Goal: Information Seeking & Learning: Learn about a topic

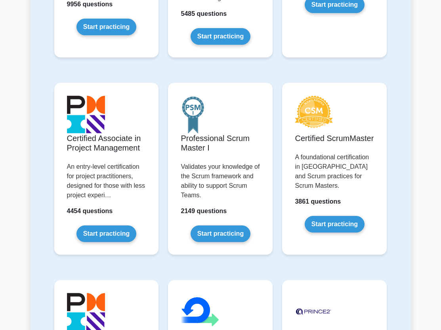
scroll to position [528, 0]
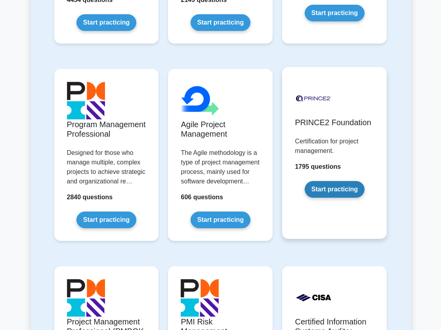
click at [352, 181] on link "Start practicing" at bounding box center [335, 189] width 60 height 17
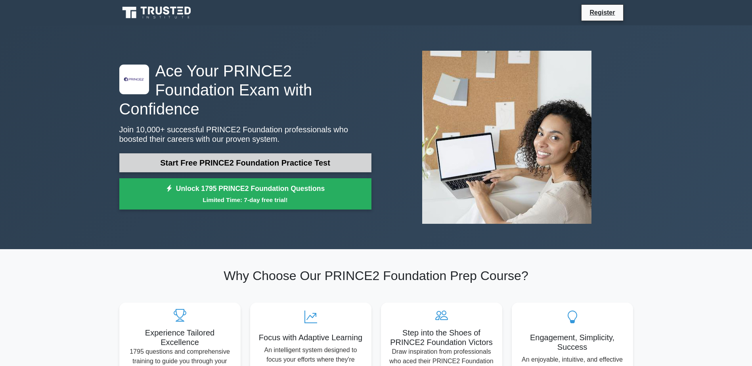
click at [263, 153] on link "Start Free PRINCE2 Foundation Practice Test" at bounding box center [245, 162] width 252 height 19
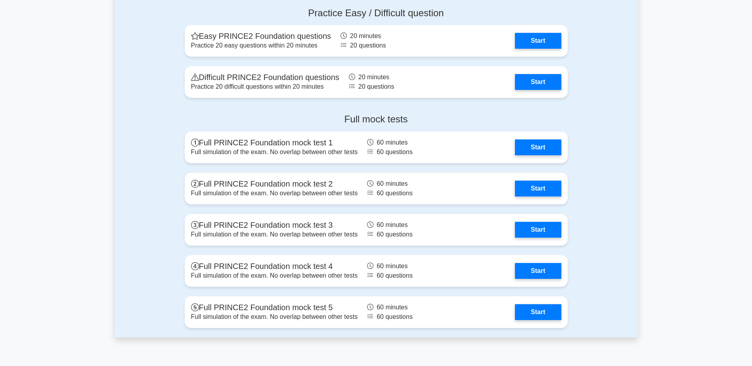
scroll to position [1057, 0]
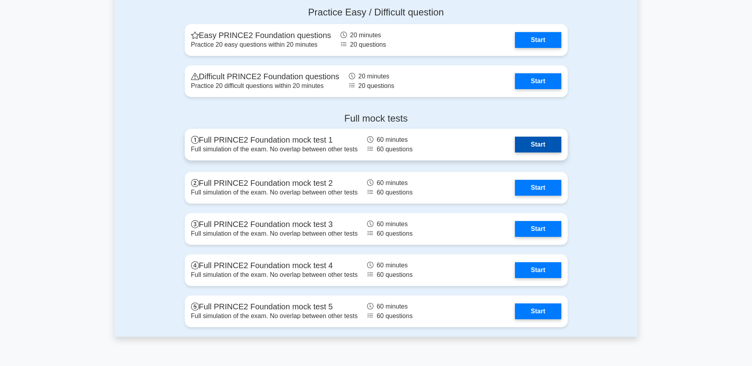
click at [441, 141] on link "Start" at bounding box center [538, 145] width 46 height 16
click at [441, 143] on link "Start" at bounding box center [538, 145] width 46 height 16
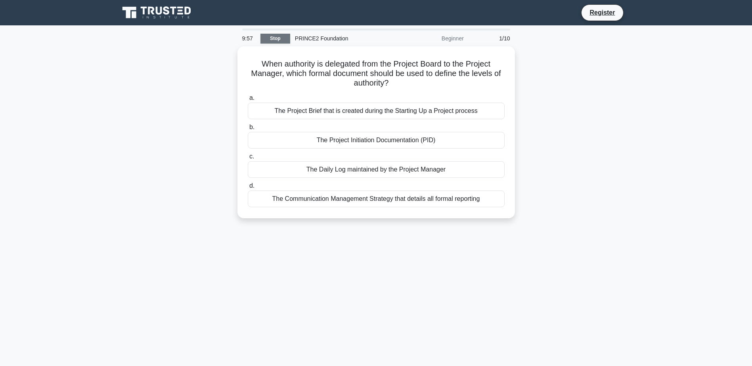
click at [279, 36] on link "Stop" at bounding box center [275, 39] width 30 height 10
click at [277, 39] on link "Stop" at bounding box center [275, 39] width 30 height 10
click at [258, 30] on div at bounding box center [376, 30] width 268 height 2
click at [262, 35] on link "Stop" at bounding box center [275, 39] width 30 height 10
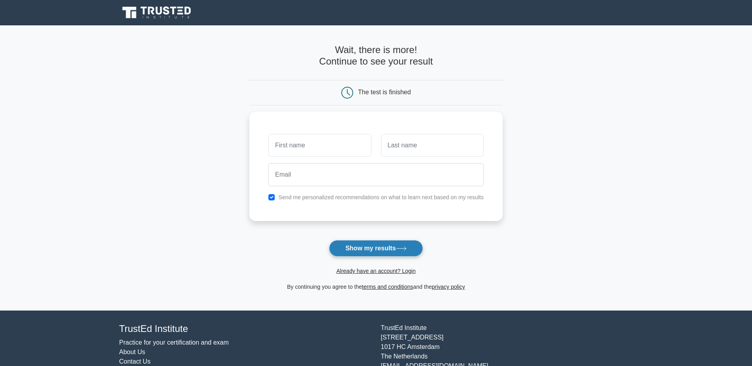
click at [370, 250] on button "Show my results" at bounding box center [376, 248] width 94 height 17
click at [300, 144] on input "text" at bounding box center [319, 143] width 103 height 23
click at [312, 145] on input "text" at bounding box center [319, 143] width 103 height 23
drag, startPoint x: 302, startPoint y: 138, endPoint x: 302, endPoint y: 144, distance: 6.0
click at [302, 144] on input "text" at bounding box center [319, 143] width 103 height 23
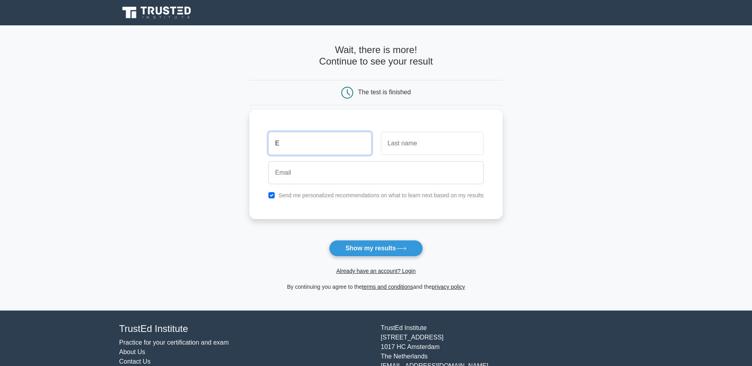
type input "E"
click at [399, 143] on input "text" at bounding box center [432, 143] width 103 height 23
type input "Sporle"
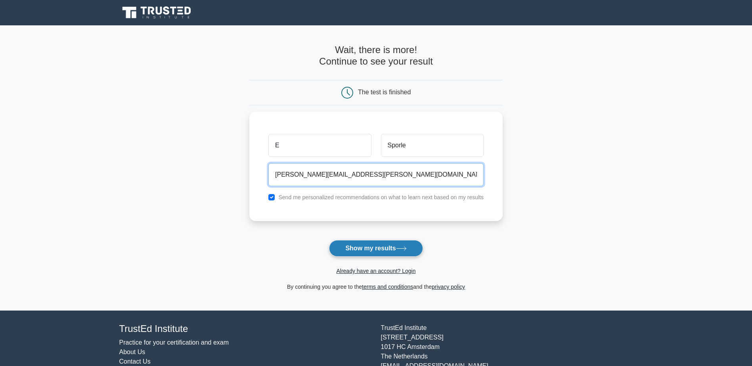
type input "Elliot.sporle@sainsburys.co.uk"
click at [382, 247] on button "Show my results" at bounding box center [376, 248] width 94 height 17
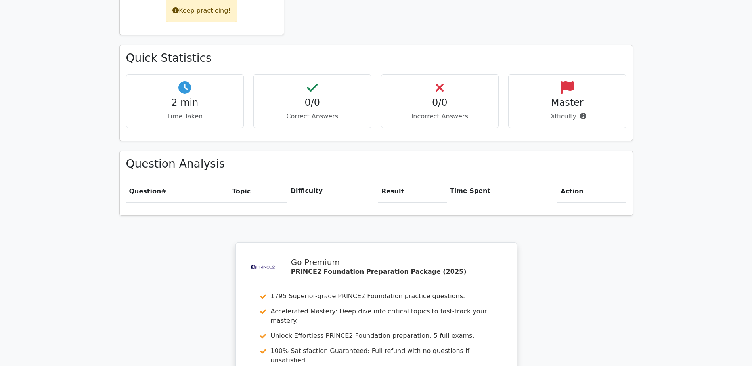
scroll to position [609, 0]
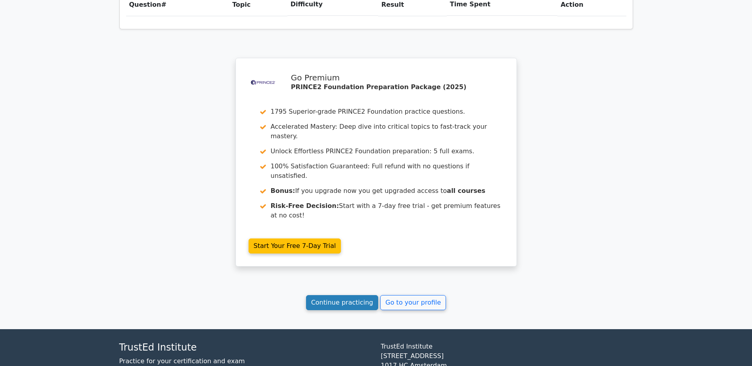
click at [353, 295] on link "Continue practicing" at bounding box center [342, 302] width 73 height 15
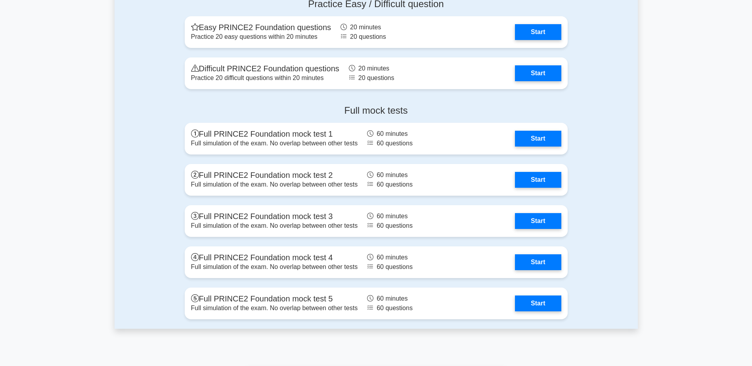
scroll to position [1161, 0]
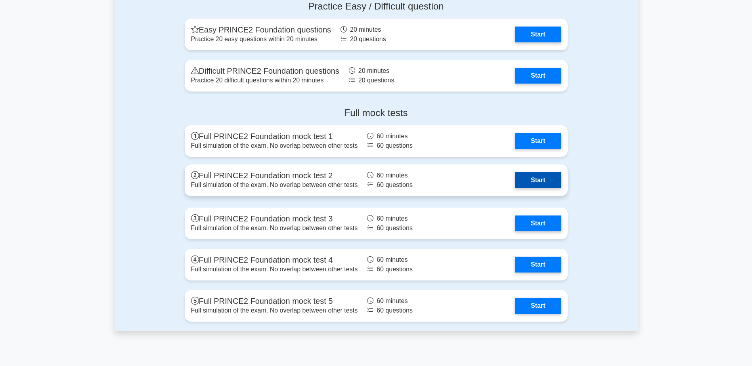
click at [540, 178] on link "Start" at bounding box center [538, 180] width 46 height 16
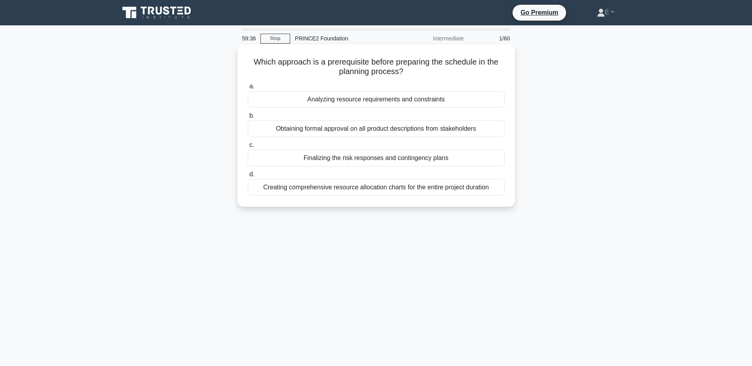
click at [424, 130] on div "Obtaining formal approval on all product descriptions from stakeholders" at bounding box center [376, 128] width 257 height 17
click at [248, 118] on input "b. Obtaining formal approval on all product descriptions from stakeholders" at bounding box center [248, 115] width 0 height 5
click at [383, 186] on div "Only after significant changes to the project environment" at bounding box center [376, 187] width 257 height 17
click at [248, 177] on input "d. Only after significant changes to the project environment" at bounding box center [248, 174] width 0 height 5
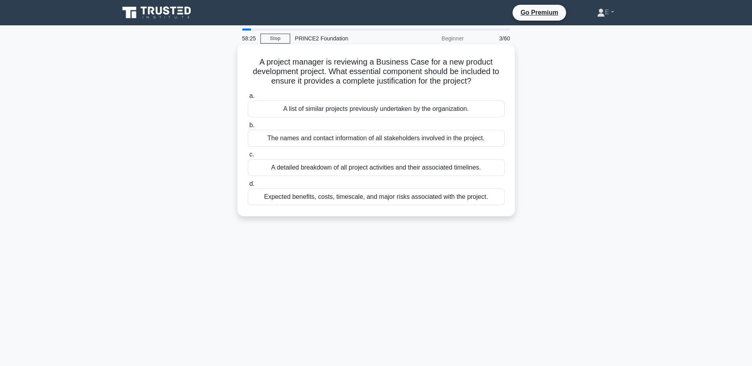
click at [377, 197] on div "Expected benefits, costs, timescale, and major risks associated with the projec…" at bounding box center [376, 197] width 257 height 17
click at [248, 187] on input "d. Expected benefits, costs, timescale, and major risks associated with the pro…" at bounding box center [248, 183] width 0 height 5
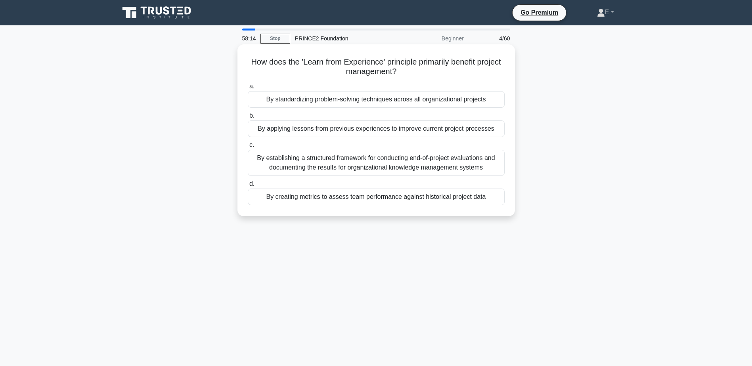
click at [490, 127] on div "By applying lessons from previous experiences to improve current project proces…" at bounding box center [376, 128] width 257 height 17
click at [248, 118] on input "b. By applying lessons from previous experiences to improve current project pro…" at bounding box center [248, 115] width 0 height 5
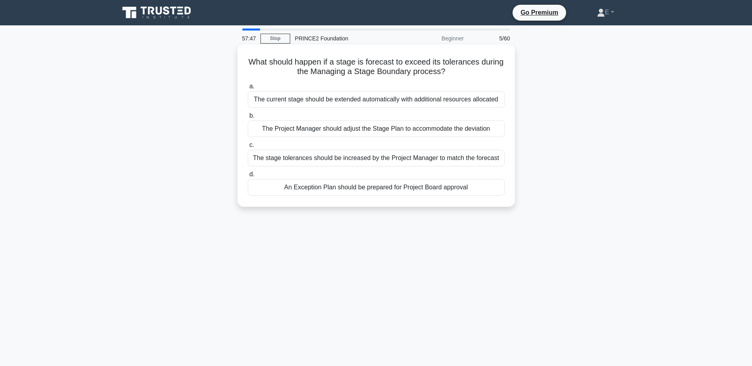
click at [384, 192] on div "An Exception Plan should be prepared for Project Board approval" at bounding box center [376, 187] width 257 height 17
click at [248, 177] on input "d. An Exception Plan should be prepared for Project Board approval" at bounding box center [248, 174] width 0 height 5
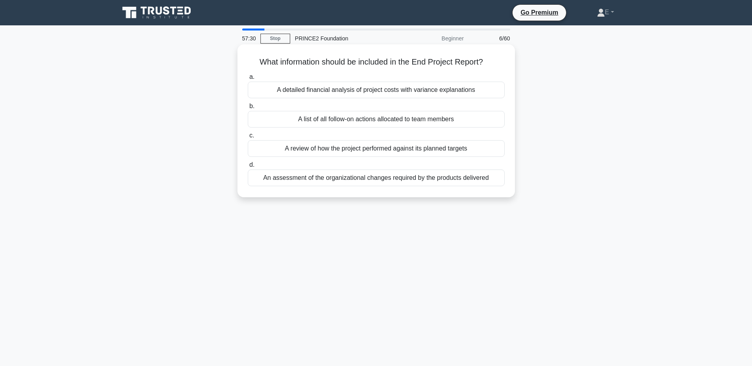
click at [454, 92] on div "A detailed financial analysis of project costs with variance explanations" at bounding box center [376, 90] width 257 height 17
click at [248, 80] on input "a. A detailed financial analysis of project costs with variance explanations" at bounding box center [248, 76] width 0 height 5
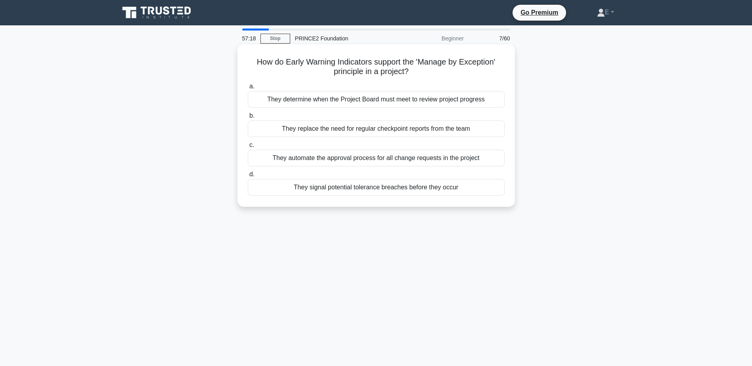
click at [404, 186] on div "They signal potential tolerance breaches before they occur" at bounding box center [376, 187] width 257 height 17
click at [248, 177] on input "d. They signal potential tolerance breaches before they occur" at bounding box center [248, 174] width 0 height 5
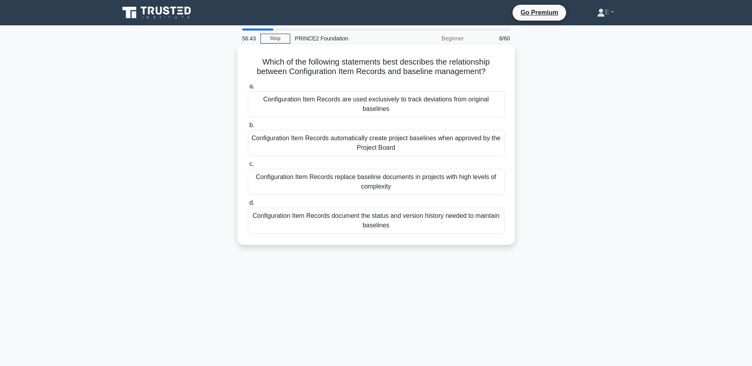
click at [281, 181] on div "Configuration Item Records replace baseline documents in projects with high lev…" at bounding box center [376, 182] width 257 height 26
click at [248, 167] on input "c. Configuration Item Records replace baseline documents in projects with high …" at bounding box center [248, 164] width 0 height 5
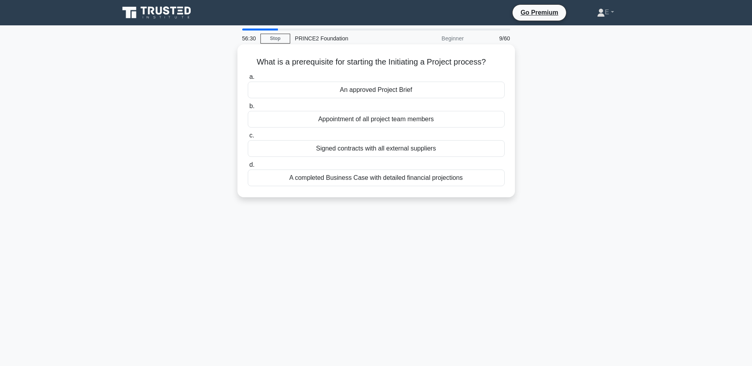
click at [397, 91] on div "An approved Project Brief" at bounding box center [376, 90] width 257 height 17
click at [248, 80] on input "a. An approved Project Brief" at bounding box center [248, 76] width 0 height 5
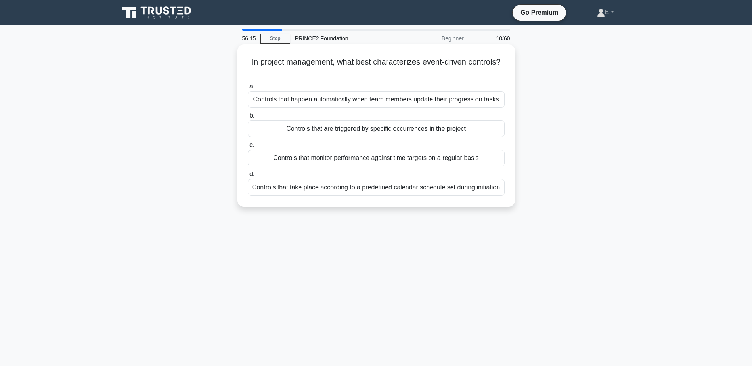
click at [444, 160] on div "Controls that monitor performance against time targets on a regular basis" at bounding box center [376, 158] width 257 height 17
click at [248, 148] on input "c. Controls that monitor performance against time targets on a regular basis" at bounding box center [248, 145] width 0 height 5
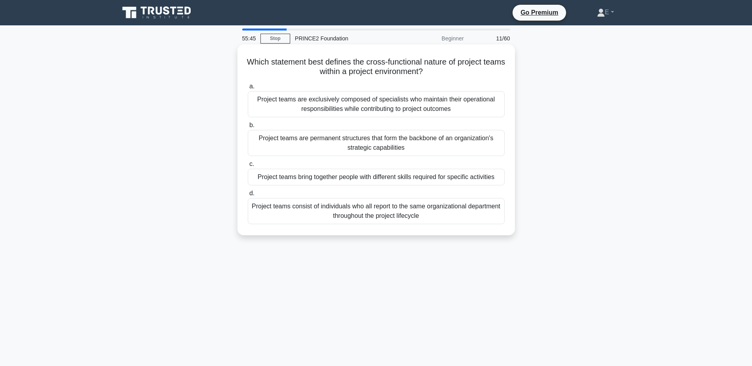
click at [322, 180] on div "Project teams bring together people with different skills required for specific…" at bounding box center [376, 177] width 257 height 17
click at [248, 167] on input "c. Project teams bring together people with different skills required for speci…" at bounding box center [248, 164] width 0 height 5
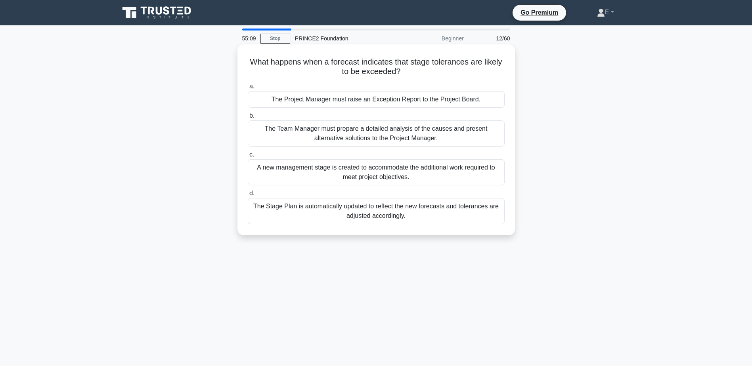
click at [363, 134] on div "The Team Manager must prepare a detailed analysis of the causes and present alt…" at bounding box center [376, 133] width 257 height 26
click at [248, 118] on input "b. The Team Manager must prepare a detailed analysis of the causes and present …" at bounding box center [248, 115] width 0 height 5
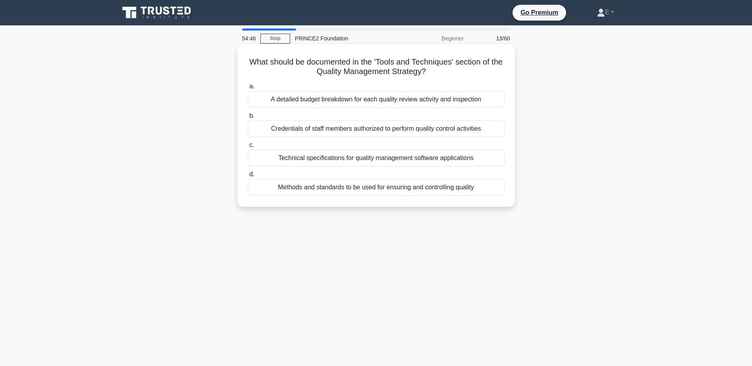
click at [344, 192] on div "Methods and standards to be used for ensuring and controlling quality" at bounding box center [376, 187] width 257 height 17
click at [248, 177] on input "d. Methods and standards to be used for ensuring and controlling quality" at bounding box center [248, 174] width 0 height 5
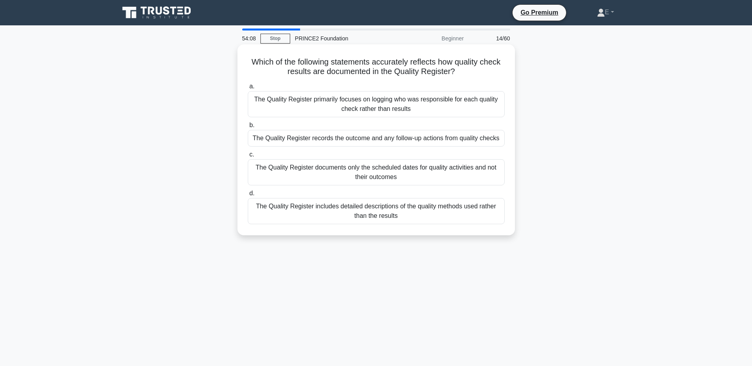
click at [348, 102] on div "The Quality Register primarily focuses on logging who was responsible for each …" at bounding box center [376, 104] width 257 height 26
click at [248, 89] on input "a. The Quality Register primarily focuses on logging who was responsible for ea…" at bounding box center [248, 86] width 0 height 5
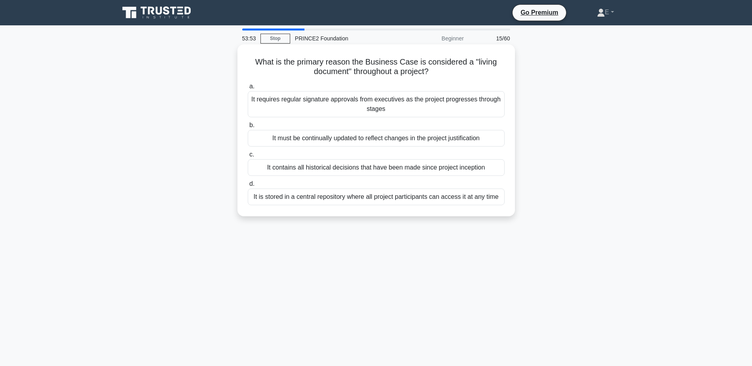
click at [357, 139] on div "It must be continually updated to reflect changes in the project justification" at bounding box center [376, 138] width 257 height 17
click at [248, 128] on input "b. It must be continually updated to reflect changes in the project justificati…" at bounding box center [248, 125] width 0 height 5
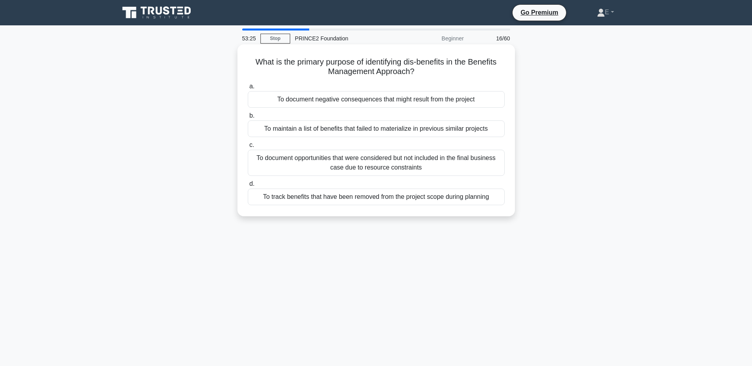
click at [344, 102] on div "To document negative consequences that might result from the project" at bounding box center [376, 99] width 257 height 17
click at [248, 89] on input "a. To document negative consequences that might result from the project" at bounding box center [248, 86] width 0 height 5
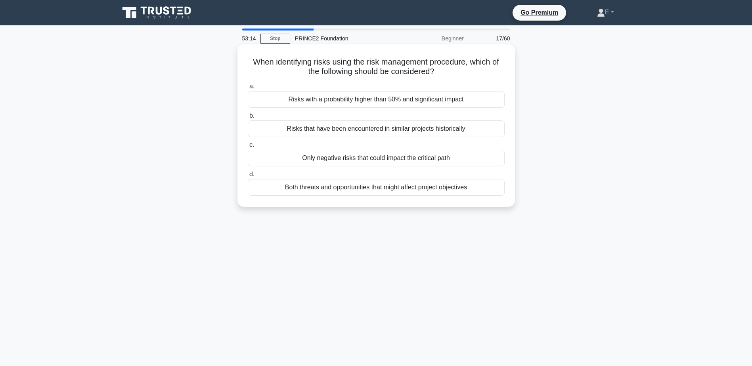
click at [387, 191] on div "Both threats and opportunities that might affect project objectives" at bounding box center [376, 187] width 257 height 17
click at [248, 177] on input "d. Both threats and opportunities that might affect project objectives" at bounding box center [248, 174] width 0 height 5
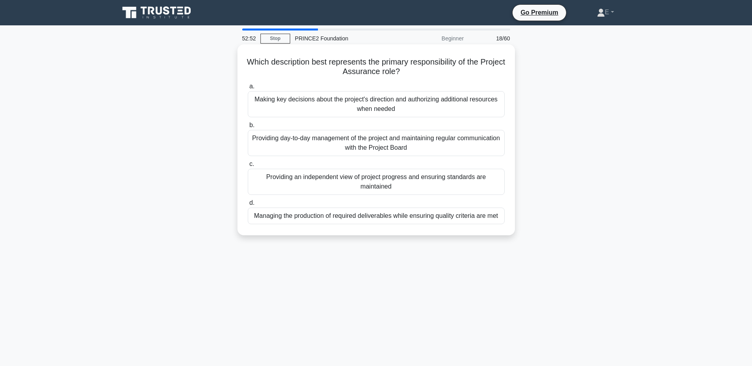
click at [373, 183] on div "Providing an independent view of project progress and ensuring standards are ma…" at bounding box center [376, 182] width 257 height 26
click at [248, 167] on input "c. Providing an independent view of project progress and ensuring standards are…" at bounding box center [248, 164] width 0 height 5
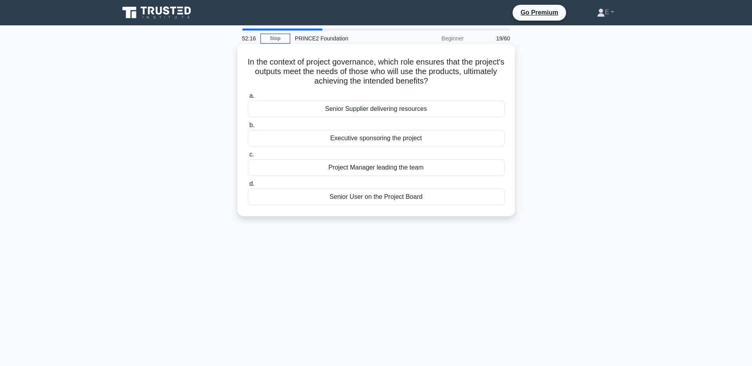
click at [356, 195] on div "Senior User on the Project Board" at bounding box center [376, 197] width 257 height 17
click at [248, 187] on input "d. Senior User on the Project Board" at bounding box center [248, 183] width 0 height 5
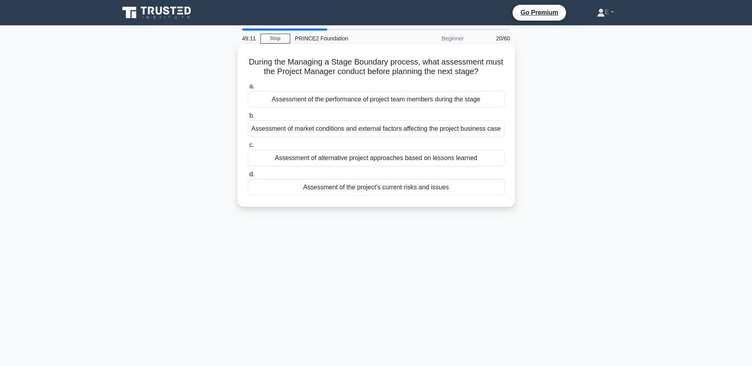
click at [416, 161] on div "Assessment of alternative project approaches based on lessons learned" at bounding box center [376, 158] width 257 height 17
click at [248, 148] on input "c. Assessment of alternative project approaches based on lessons learned" at bounding box center [248, 145] width 0 height 5
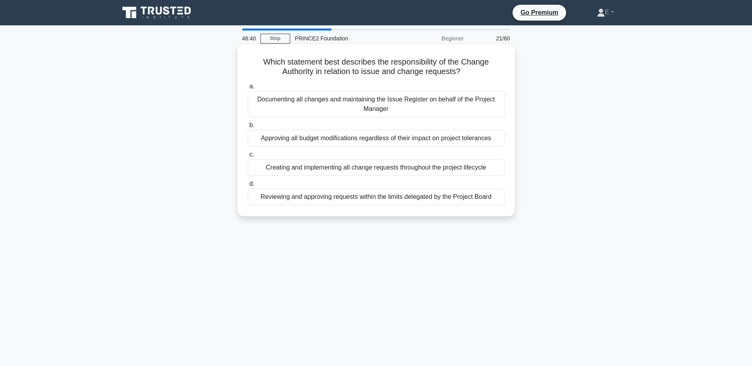
click at [386, 72] on h5 "Which statement best describes the responsibility of the Change Authority in re…" at bounding box center [376, 67] width 258 height 20
click at [375, 71] on h5 "Which statement best describes the responsibility of the Change Authority in re…" at bounding box center [376, 67] width 258 height 20
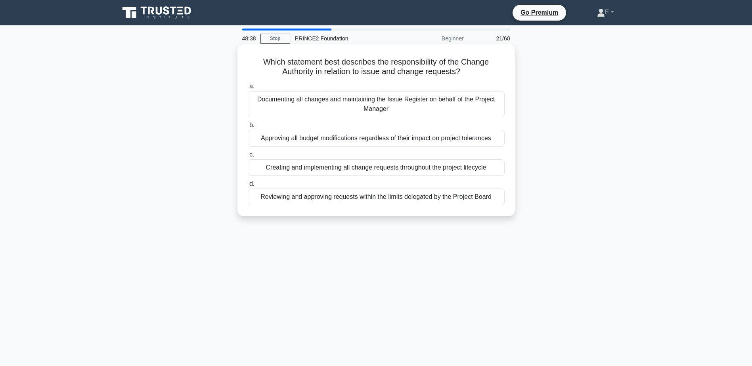
drag, startPoint x: 375, startPoint y: 71, endPoint x: 392, endPoint y: 71, distance: 16.2
click at [392, 71] on h5 "Which statement best describes the responsibility of the Change Authority in re…" at bounding box center [376, 67] width 258 height 20
drag, startPoint x: 392, startPoint y: 71, endPoint x: 414, endPoint y: 70, distance: 22.2
click at [414, 70] on h5 "Which statement best describes the responsibility of the Change Authority in re…" at bounding box center [376, 67] width 258 height 20
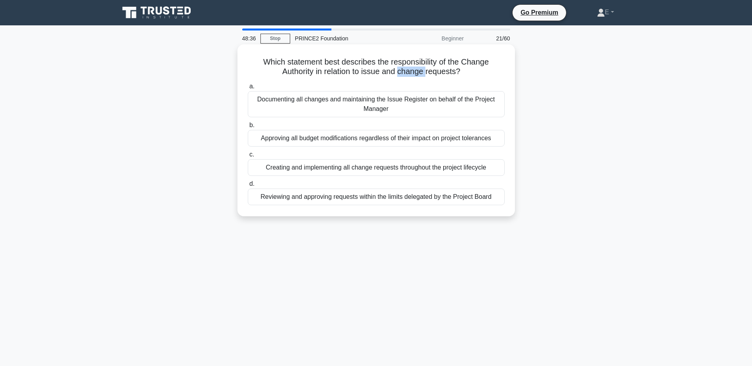
click at [414, 70] on h5 "Which statement best describes the responsibility of the Change Authority in re…" at bounding box center [376, 67] width 258 height 20
drag, startPoint x: 414, startPoint y: 70, endPoint x: 403, endPoint y: 80, distance: 14.6
click at [403, 80] on div "Which statement best describes the responsibility of the Change Authority in re…" at bounding box center [376, 131] width 271 height 166
click at [319, 199] on div "Reviewing and approving requests within the limits delegated by the Project Boa…" at bounding box center [376, 197] width 257 height 17
click at [248, 187] on input "d. Reviewing and approving requests within the limits delegated by the Project …" at bounding box center [248, 183] width 0 height 5
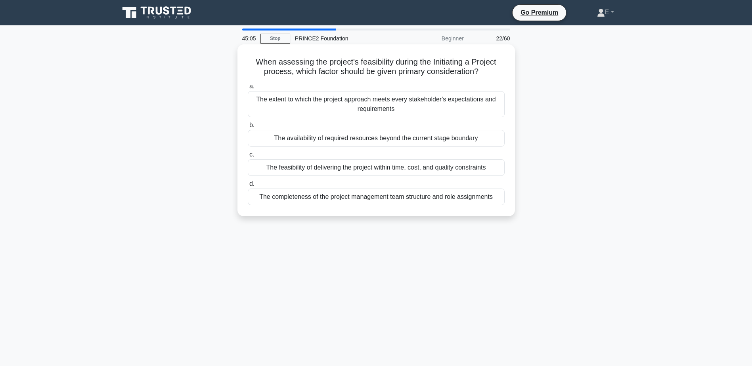
click at [396, 169] on div "The feasibility of delivering the project within time, cost, and quality constr…" at bounding box center [376, 167] width 257 height 17
click at [248, 157] on input "c. The feasibility of delivering the project within time, cost, and quality con…" at bounding box center [248, 154] width 0 height 5
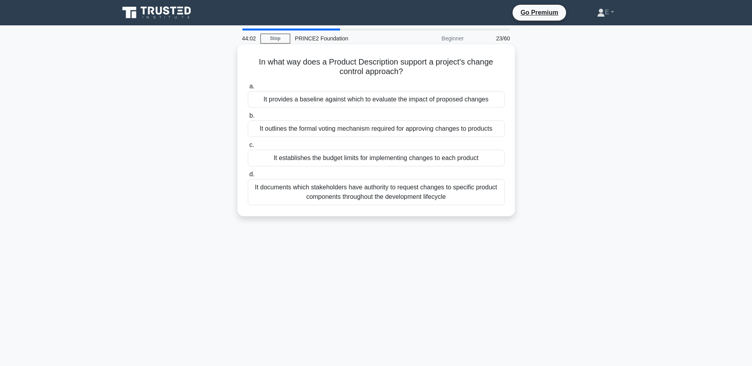
click at [374, 99] on div "It provides a baseline against which to evaluate the impact of proposed changes" at bounding box center [376, 99] width 257 height 17
click at [248, 89] on input "a. It provides a baseline against which to evaluate the impact of proposed chan…" at bounding box center [248, 86] width 0 height 5
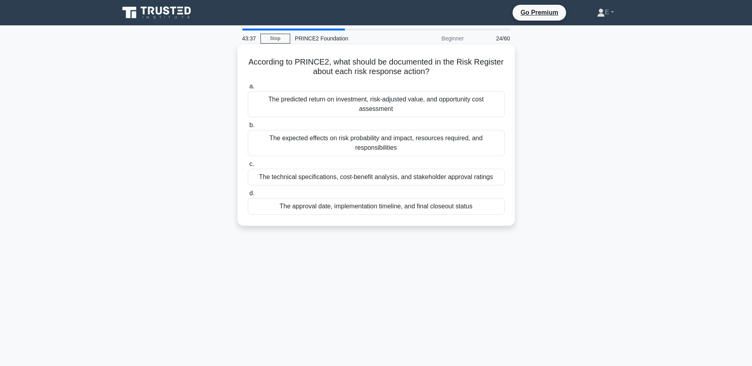
click at [402, 143] on div "The expected effects on risk probability and impact, resources required, and re…" at bounding box center [376, 143] width 257 height 26
click at [248, 128] on input "b. The expected effects on risk probability and impact, resources required, and…" at bounding box center [248, 125] width 0 height 5
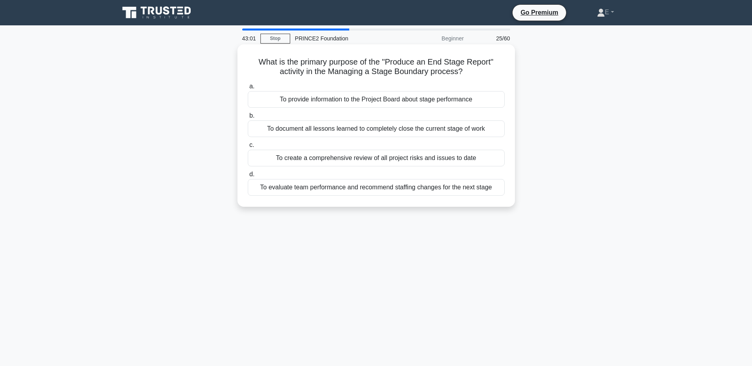
click at [426, 102] on div "To provide information to the Project Board about stage performance" at bounding box center [376, 99] width 257 height 17
click at [248, 89] on input "a. To provide information to the Project Board about stage performance" at bounding box center [248, 86] width 0 height 5
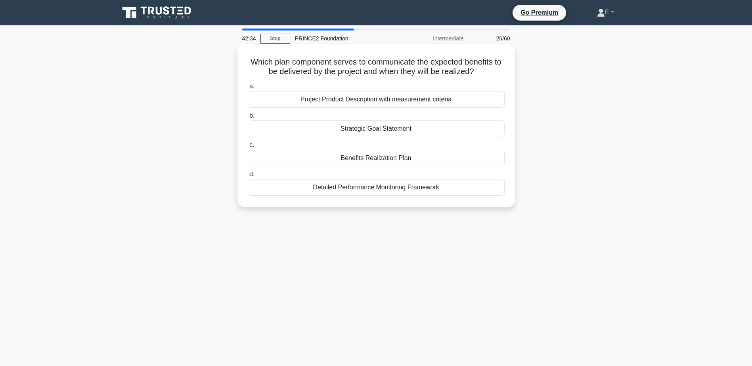
click at [411, 160] on div "Benefits Realization Plan" at bounding box center [376, 158] width 257 height 17
click at [248, 148] on input "c. Benefits Realization Plan" at bounding box center [248, 145] width 0 height 5
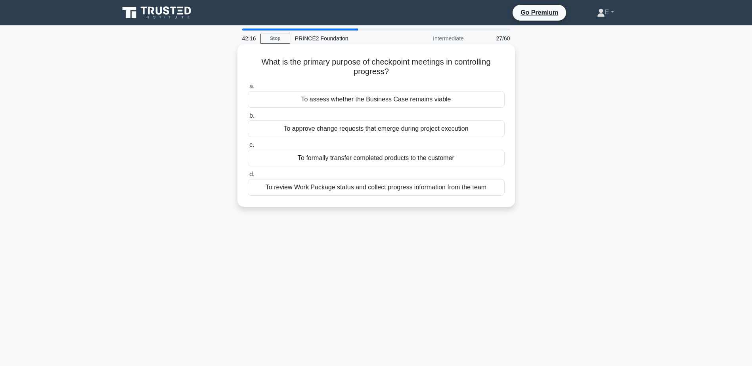
click at [424, 97] on div "To assess whether the Business Case remains viable" at bounding box center [376, 99] width 257 height 17
click at [248, 89] on input "a. To assess whether the Business Case remains viable" at bounding box center [248, 86] width 0 height 5
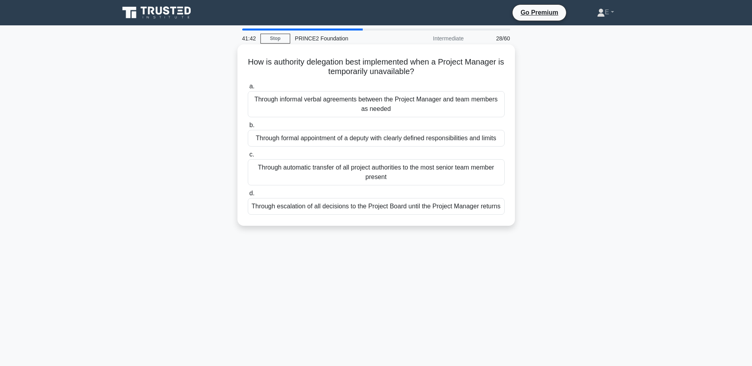
click at [386, 141] on div "Through formal appointment of a deputy with clearly defined responsibilities an…" at bounding box center [376, 138] width 257 height 17
click at [248, 128] on input "b. Through formal appointment of a deputy with clearly defined responsibilities…" at bounding box center [248, 125] width 0 height 5
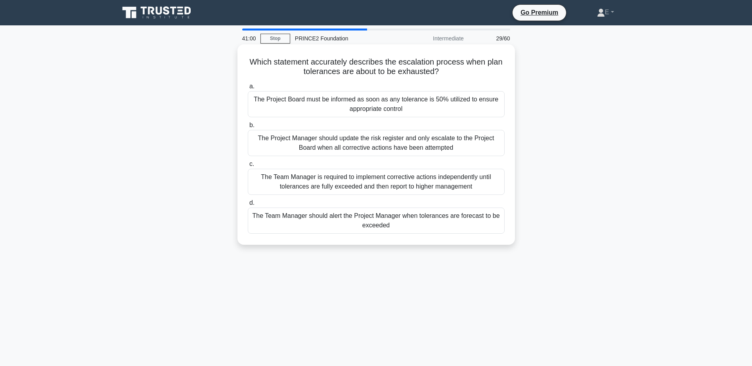
click at [346, 105] on div "The Project Board must be informed as soon as any tolerance is 50% utilized to …" at bounding box center [376, 104] width 257 height 26
click at [248, 89] on input "a. The Project Board must be informed as soon as any tolerance is 50% utilized …" at bounding box center [248, 86] width 0 height 5
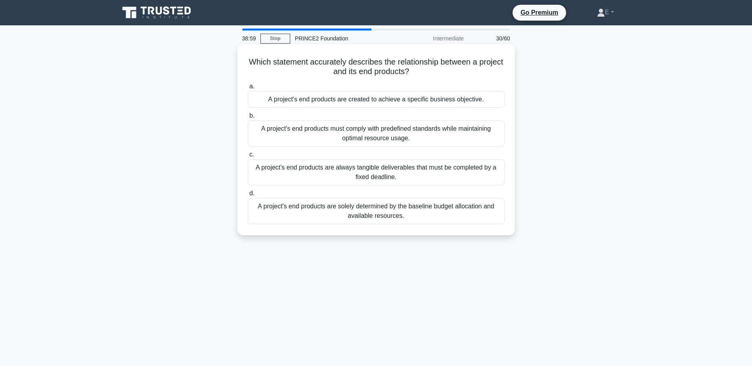
click at [331, 102] on div "A project's end products are created to achieve a specific business objective." at bounding box center [376, 99] width 257 height 17
click at [248, 89] on input "a. A project's end products are created to achieve a specific business objectiv…" at bounding box center [248, 86] width 0 height 5
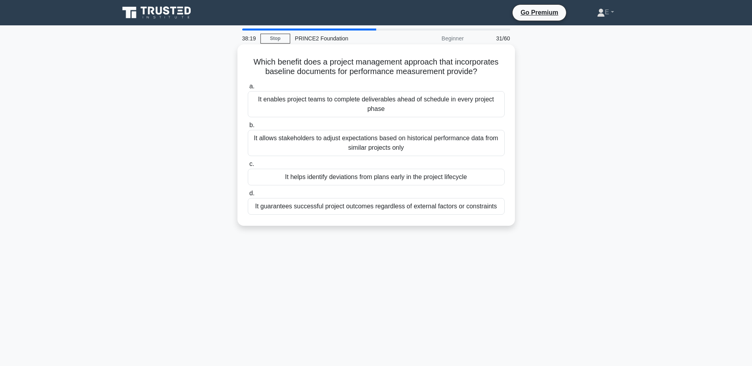
click at [288, 147] on div "It allows stakeholders to adjust expectations based on historical performance d…" at bounding box center [376, 143] width 257 height 26
click at [248, 128] on input "b. It allows stakeholders to adjust expectations based on historical performanc…" at bounding box center [248, 125] width 0 height 5
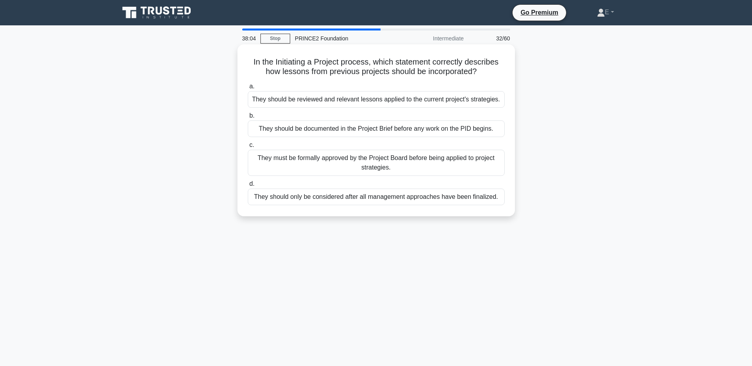
click at [369, 98] on div "They should be reviewed and relevant lessons applied to the current project's s…" at bounding box center [376, 99] width 257 height 17
click at [248, 89] on input "a. They should be reviewed and relevant lessons applied to the current project'…" at bounding box center [248, 86] width 0 height 5
click at [365, 105] on div "To monitor progress against tolerances and escalate exceptions to the Project B…" at bounding box center [376, 99] width 257 height 17
click at [248, 89] on input "a. To monitor progress against tolerances and escalate exceptions to the Projec…" at bounding box center [248, 86] width 0 height 5
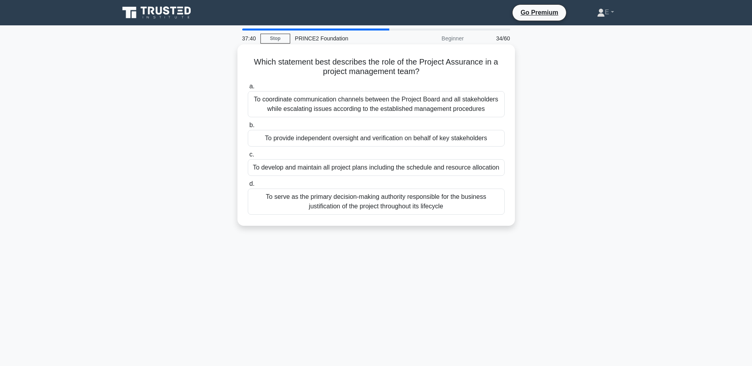
click at [392, 141] on div "To provide independent oversight and verification on behalf of key stakeholders" at bounding box center [376, 138] width 257 height 17
click at [248, 128] on input "b. To provide independent oversight and verification on behalf of key stakehold…" at bounding box center [248, 125] width 0 height 5
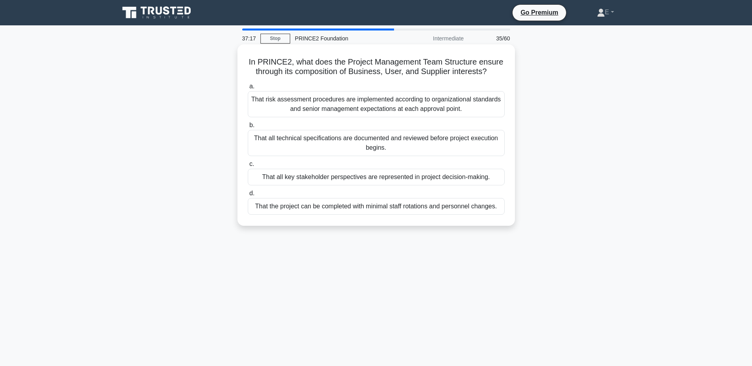
click at [458, 178] on div "That all key stakeholder perspectives are represented in project decision-makin…" at bounding box center [376, 177] width 257 height 17
click at [248, 167] on input "c. That all key stakeholder perspectives are represented in project decision-ma…" at bounding box center [248, 164] width 0 height 5
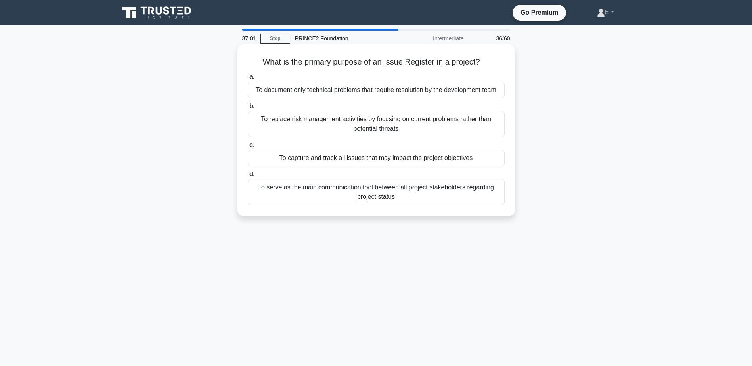
click at [402, 119] on div "To replace risk management activities by focusing on current problems rather th…" at bounding box center [376, 124] width 257 height 26
click at [248, 109] on input "b. To replace risk management activities by focusing on current problems rather…" at bounding box center [248, 106] width 0 height 5
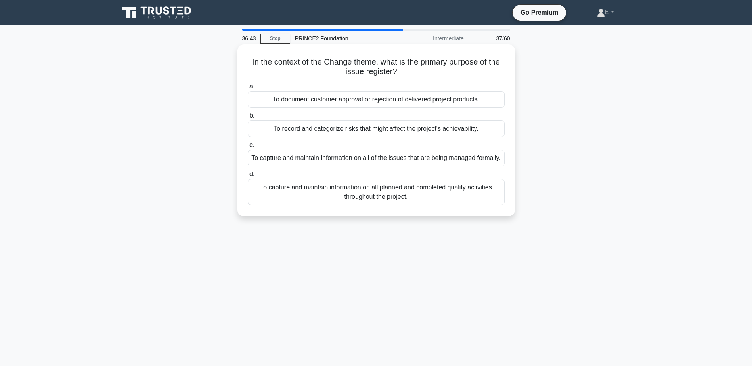
click at [386, 162] on div "To capture and maintain information on all of the issues that are being managed…" at bounding box center [376, 158] width 257 height 17
click at [248, 148] on input "c. To capture and maintain information on all of the issues that are being mana…" at bounding box center [248, 145] width 0 height 5
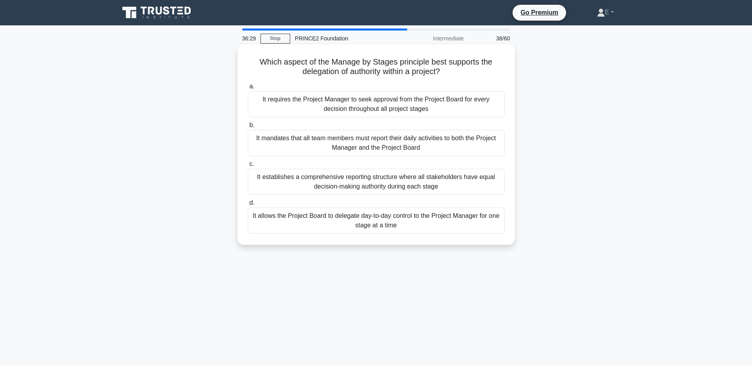
click at [359, 223] on div "It allows the Project Board to delegate day-to-day control to the Project Manag…" at bounding box center [376, 221] width 257 height 26
click at [248, 206] on input "d. It allows the Project Board to delegate day-to-day control to the Project Ma…" at bounding box center [248, 203] width 0 height 5
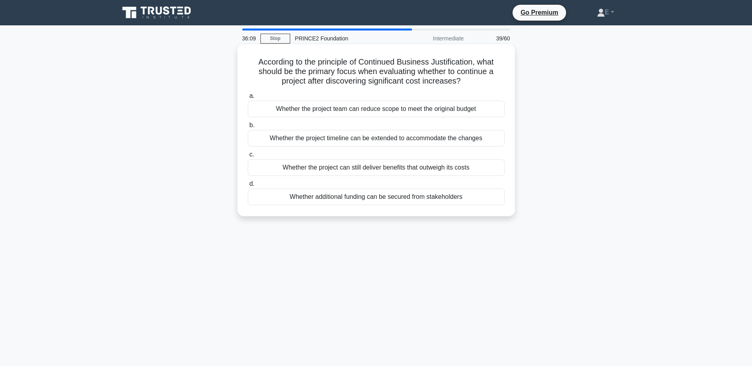
click at [349, 169] on div "Whether the project can still deliver benefits that outweigh its costs" at bounding box center [376, 167] width 257 height 17
click at [248, 157] on input "c. Whether the project can still deliver benefits that outweigh its costs" at bounding box center [248, 154] width 0 height 5
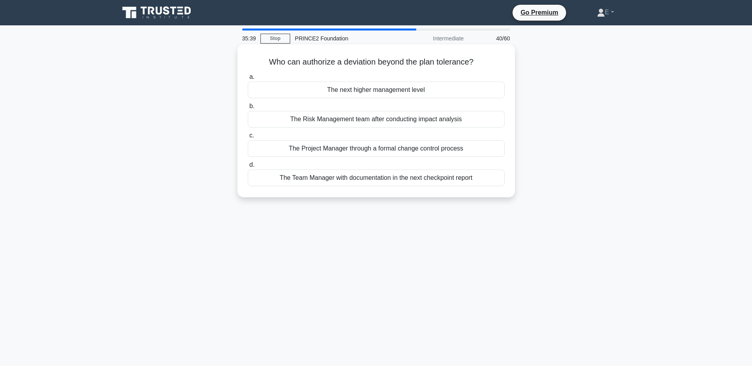
click at [397, 94] on div "The next higher management level" at bounding box center [376, 90] width 257 height 17
click at [248, 80] on input "a. The next higher management level" at bounding box center [248, 76] width 0 height 5
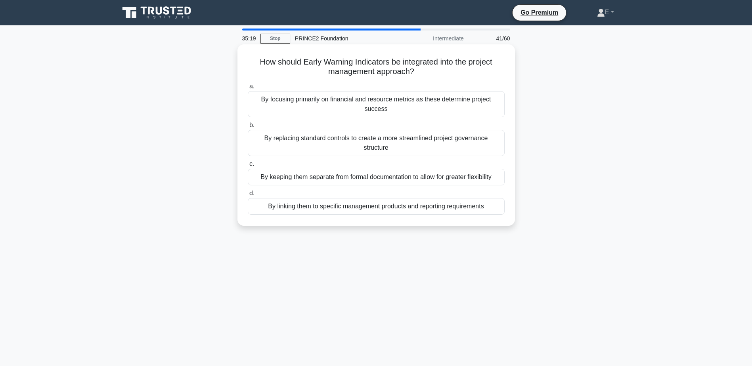
click at [352, 198] on div "By linking them to specific management products and reporting requirements" at bounding box center [376, 206] width 257 height 17
click at [248, 196] on input "d. By linking them to specific management products and reporting requirements" at bounding box center [248, 193] width 0 height 5
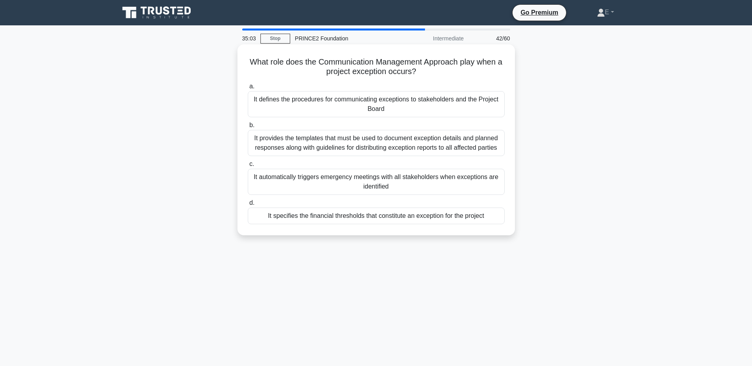
click at [337, 105] on div "It defines the procedures for communicating exceptions to stakeholders and the …" at bounding box center [376, 104] width 257 height 26
click at [248, 89] on input "a. It defines the procedures for communicating exceptions to stakeholders and t…" at bounding box center [248, 86] width 0 height 5
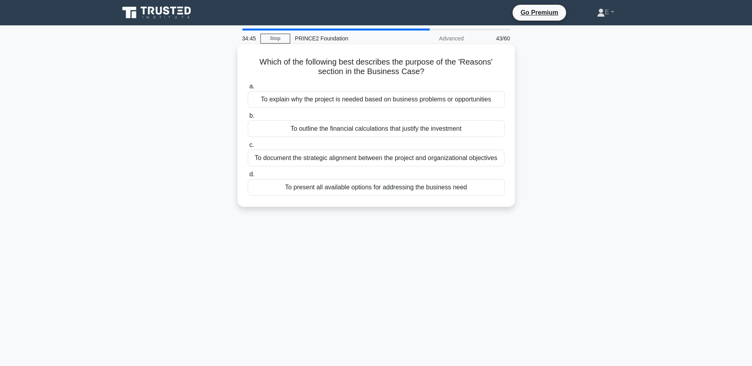
click at [386, 102] on div "To explain why the project is needed based on business problems or opportunities" at bounding box center [376, 99] width 257 height 17
click at [248, 89] on input "a. To explain why the project is needed based on business problems or opportuni…" at bounding box center [248, 86] width 0 height 5
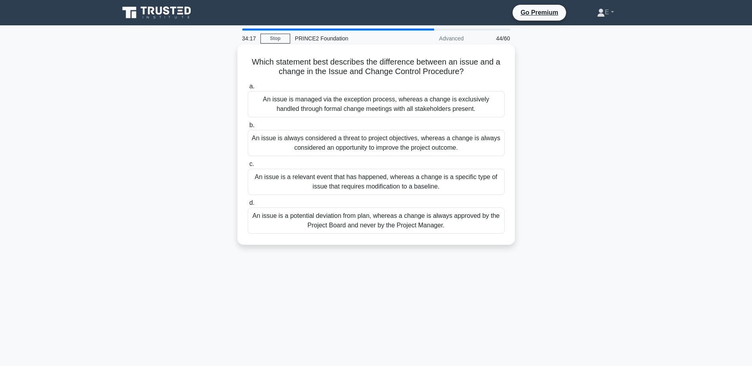
click at [366, 184] on div "An issue is a relevant event that has happened, whereas a change is a specific …" at bounding box center [376, 182] width 257 height 26
click at [248, 167] on input "c. An issue is a relevant event that has happened, whereas a change is a specif…" at bounding box center [248, 164] width 0 height 5
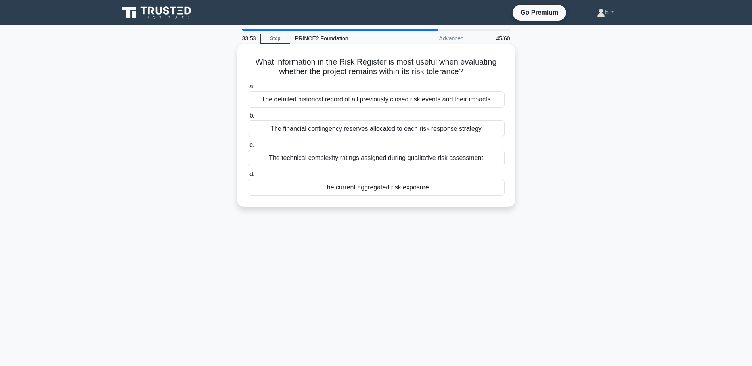
click at [299, 127] on div "The financial contingency reserves allocated to each risk response strategy" at bounding box center [376, 128] width 257 height 17
click at [248, 118] on input "b. The financial contingency reserves allocated to each risk response strategy" at bounding box center [248, 115] width 0 height 5
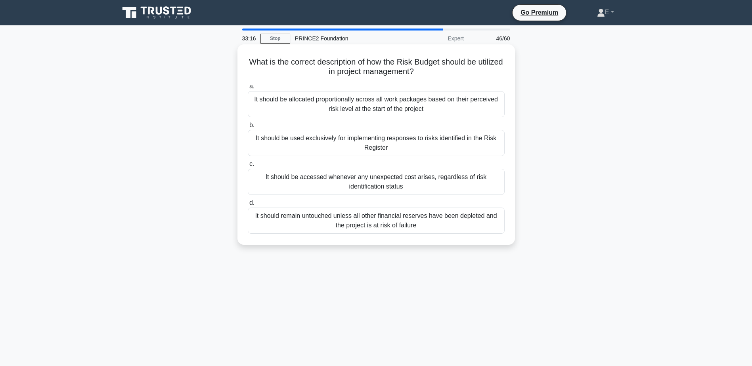
click at [311, 113] on div "It should be allocated proportionally across all work packages based on their p…" at bounding box center [376, 104] width 257 height 26
click at [248, 89] on input "a. It should be allocated proportionally across all work packages based on thei…" at bounding box center [248, 86] width 0 height 5
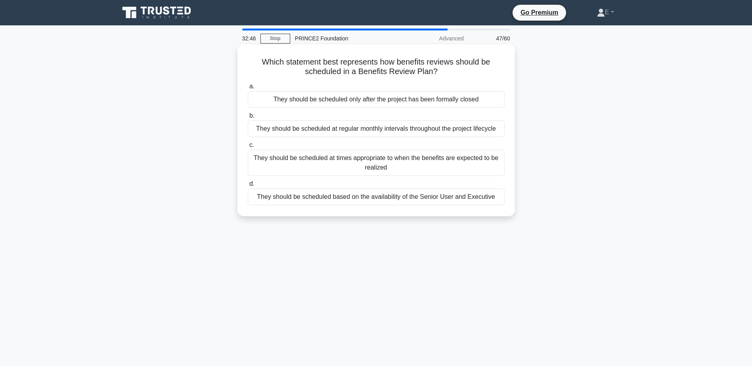
click at [325, 167] on div "They should be scheduled at times appropriate to when the benefits are expected…" at bounding box center [376, 163] width 257 height 26
click at [248, 148] on input "c. They should be scheduled at times appropriate to when the benefits are expec…" at bounding box center [248, 145] width 0 height 5
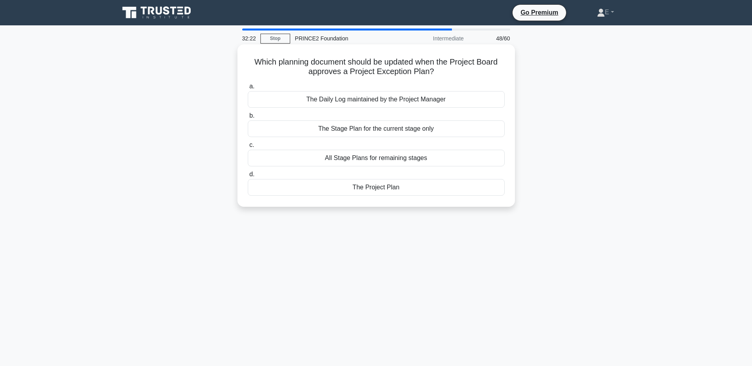
click at [399, 186] on div "The Project Plan" at bounding box center [376, 187] width 257 height 17
click at [248, 177] on input "d. The Project Plan" at bounding box center [248, 174] width 0 height 5
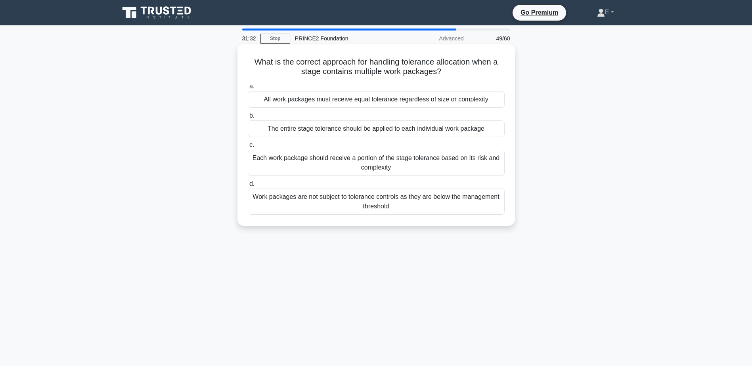
click at [304, 203] on div "Work packages are not subject to tolerance controls as they are below the manag…" at bounding box center [376, 202] width 257 height 26
click at [248, 187] on input "d. Work packages are not subject to tolerance controls as they are below the ma…" at bounding box center [248, 183] width 0 height 5
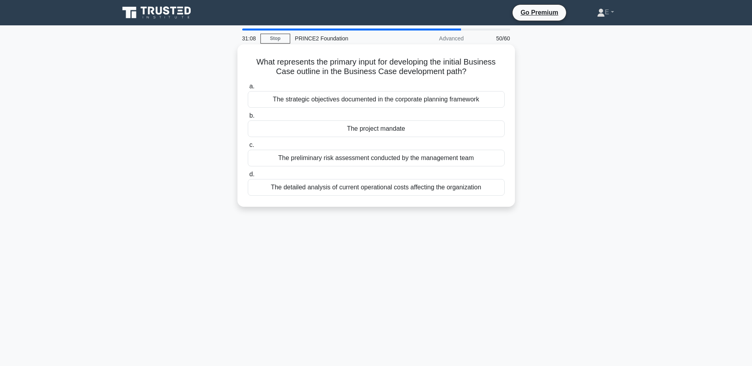
click at [368, 132] on div "The project mandate" at bounding box center [376, 128] width 257 height 17
click at [248, 118] on input "b. The project mandate" at bounding box center [248, 115] width 0 height 5
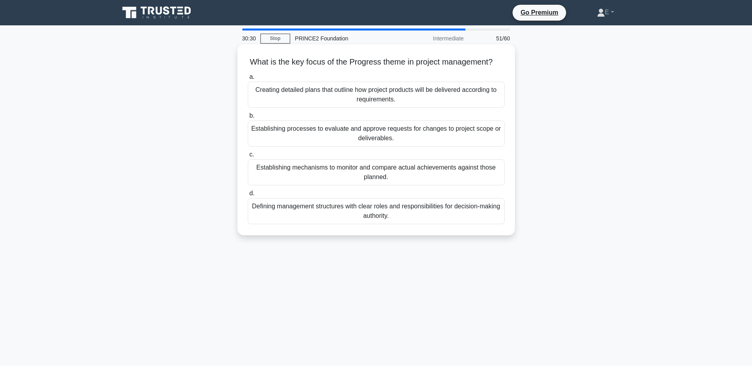
click at [288, 176] on div "Establishing mechanisms to monitor and compare actual achievements against thos…" at bounding box center [376, 172] width 257 height 26
click at [248, 157] on input "c. Establishing mechanisms to monitor and compare actual achievements against t…" at bounding box center [248, 154] width 0 height 5
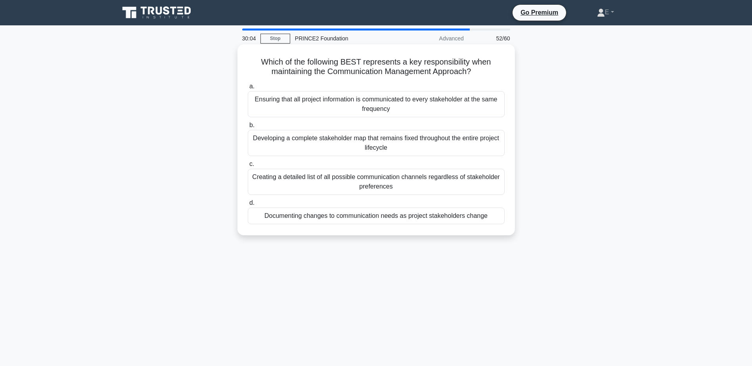
click at [340, 217] on div "Documenting changes to communication needs as project stakeholders change" at bounding box center [376, 216] width 257 height 17
click at [248, 206] on input "d. Documenting changes to communication needs as project stakeholders change" at bounding box center [248, 203] width 0 height 5
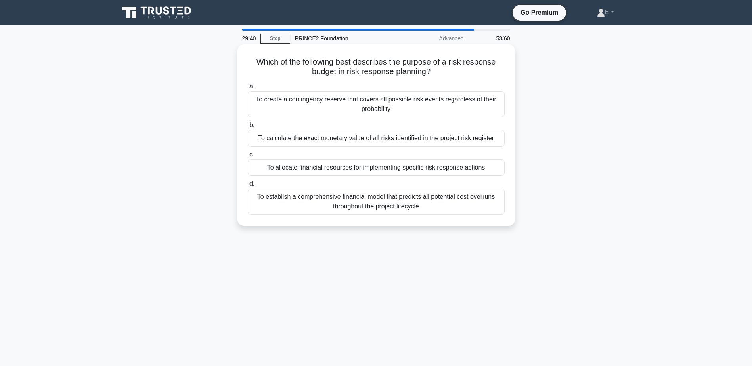
click at [460, 170] on div "To allocate financial resources for implementing specific risk response actions" at bounding box center [376, 167] width 257 height 17
click at [248, 157] on input "c. To allocate financial resources for implementing specific risk response acti…" at bounding box center [248, 154] width 0 height 5
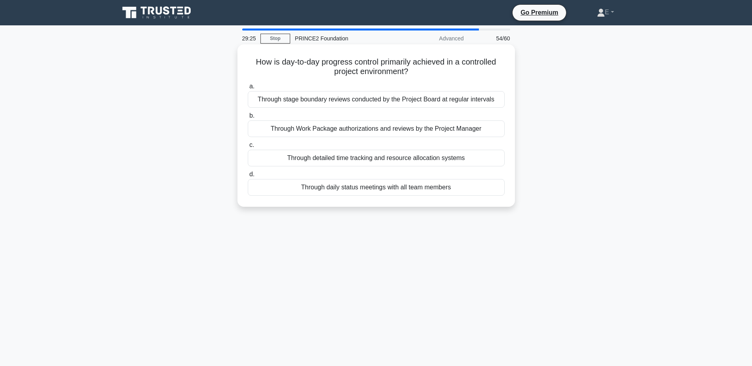
click at [353, 100] on div "Through stage boundary reviews conducted by the Project Board at regular interv…" at bounding box center [376, 99] width 257 height 17
click at [248, 89] on input "a. Through stage boundary reviews conducted by the Project Board at regular int…" at bounding box center [248, 86] width 0 height 5
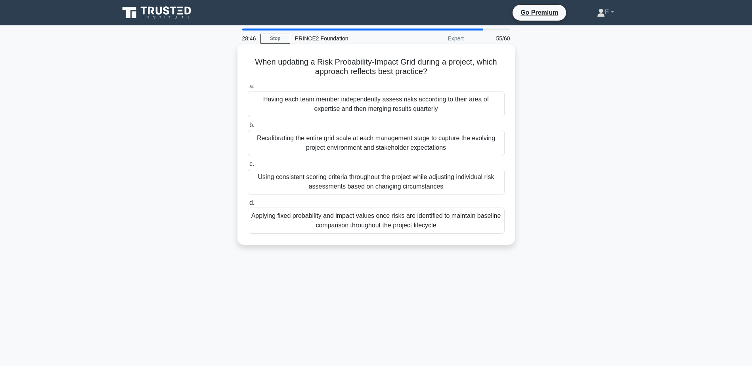
click at [411, 188] on div "Using consistent scoring criteria throughout the project while adjusting indivi…" at bounding box center [376, 182] width 257 height 26
click at [248, 167] on input "c. Using consistent scoring criteria throughout the project while adjusting ind…" at bounding box center [248, 164] width 0 height 5
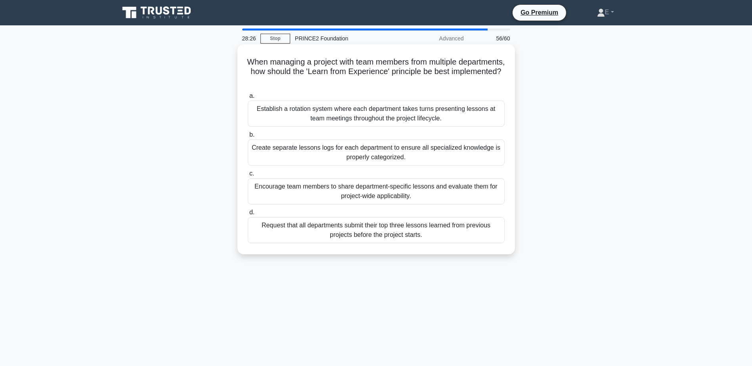
click at [433, 195] on div "Encourage team members to share department-specific lessons and evaluate them f…" at bounding box center [376, 191] width 257 height 26
click at [248, 176] on input "c. Encourage team members to share department-specific lessons and evaluate the…" at bounding box center [248, 173] width 0 height 5
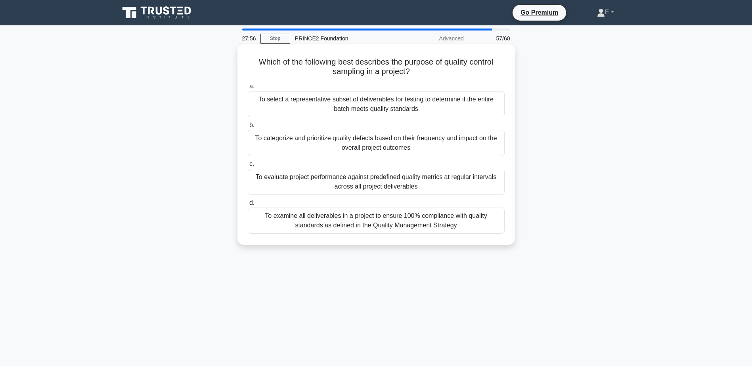
click at [351, 110] on div "To select a representative subset of deliverables for testing to determine if t…" at bounding box center [376, 104] width 257 height 26
click at [248, 89] on input "a. To select a representative subset of deliverables for testing to determine i…" at bounding box center [248, 86] width 0 height 5
click at [443, 102] on div "A project's unique objectives naturally emerge during execution and are finaliz…" at bounding box center [376, 104] width 257 height 26
click at [248, 89] on input "a. A project's unique objectives naturally emerge during execution and are fina…" at bounding box center [248, 86] width 0 height 5
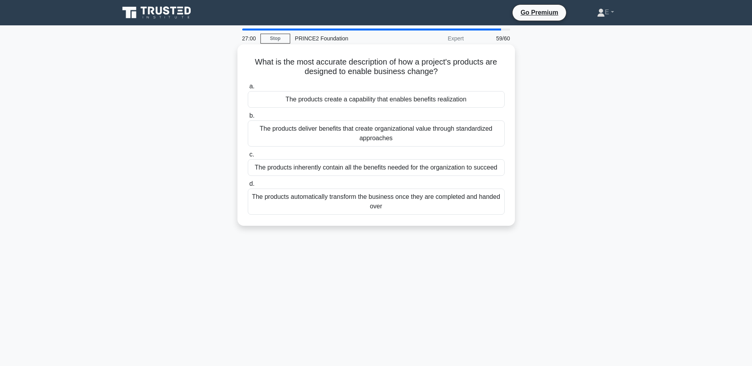
click at [385, 132] on div "The products deliver benefits that create organizational value through standard…" at bounding box center [376, 133] width 257 height 26
click at [248, 118] on input "b. The products deliver benefits that create organizational value through stand…" at bounding box center [248, 115] width 0 height 5
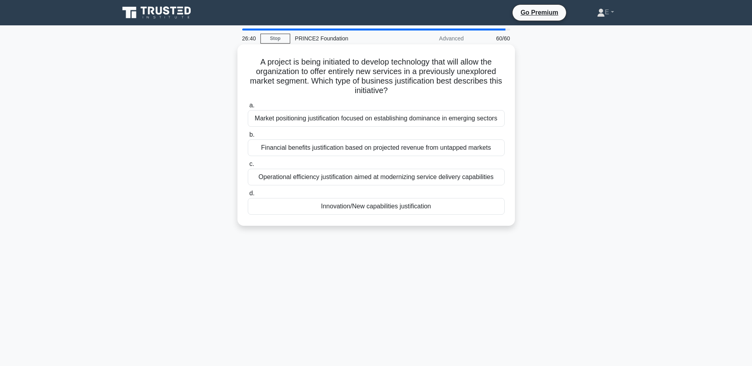
click at [365, 208] on div "Innovation/New capabilities justification" at bounding box center [376, 206] width 257 height 17
click at [248, 196] on input "d. Innovation/New capabilities justification" at bounding box center [248, 193] width 0 height 5
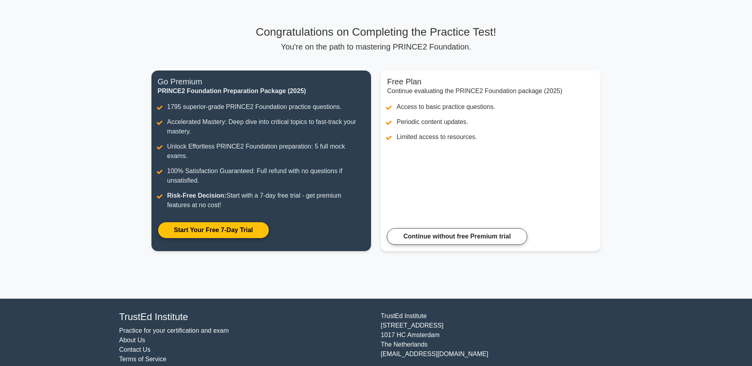
scroll to position [49, 0]
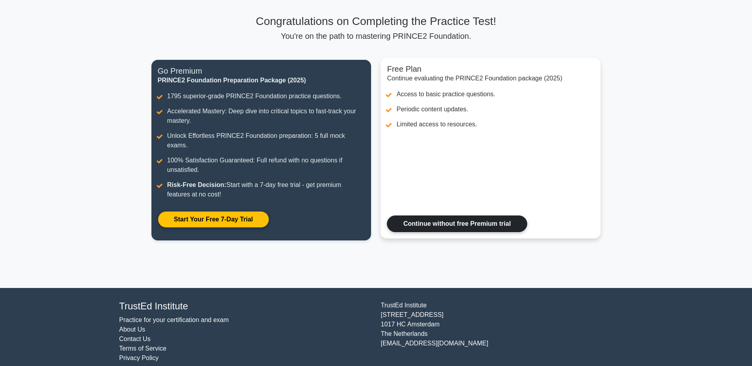
click at [416, 216] on link "Continue without free Premium trial" at bounding box center [457, 224] width 140 height 17
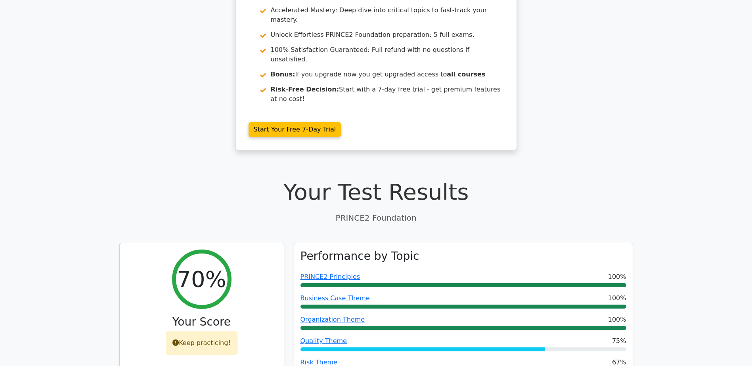
scroll to position [106, 0]
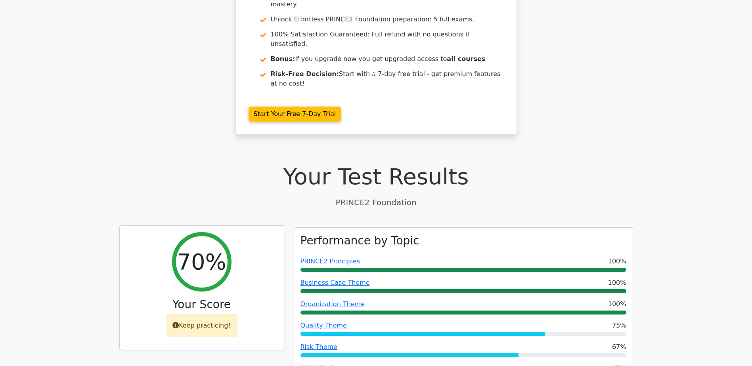
click at [178, 322] on icon at bounding box center [175, 325] width 6 height 6
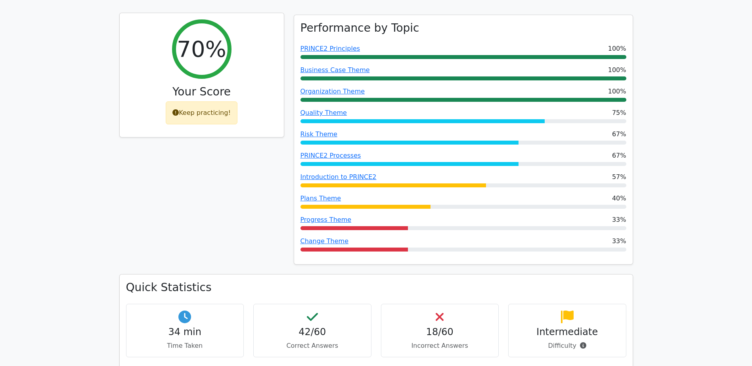
scroll to position [317, 0]
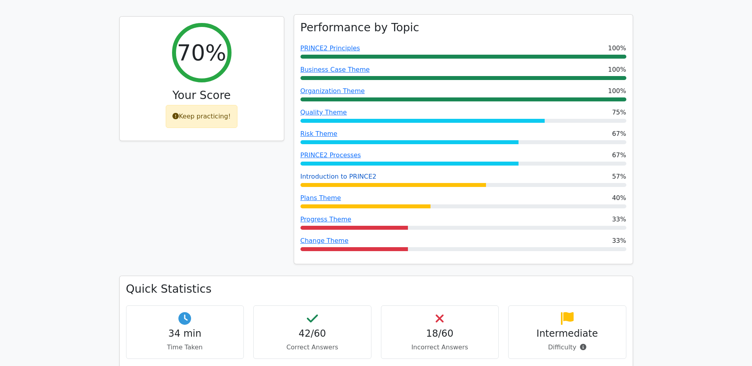
click at [323, 173] on link "Introduction to PRINCE2" at bounding box center [338, 177] width 76 height 8
click at [330, 237] on link "Change Theme" at bounding box center [324, 241] width 48 height 8
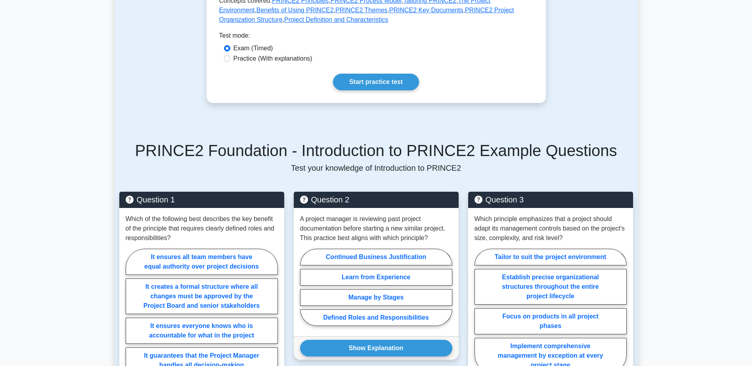
scroll to position [317, 0]
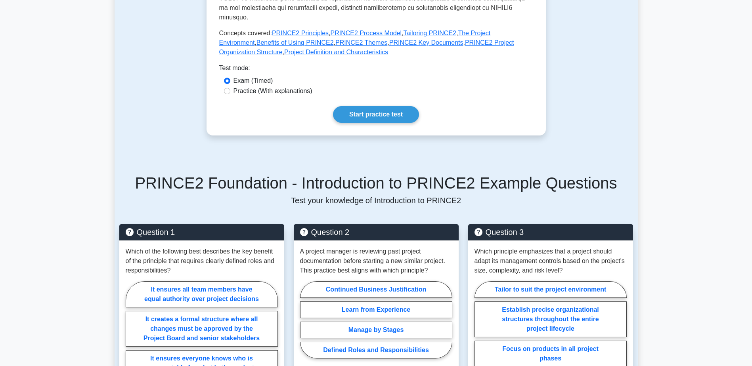
drag, startPoint x: 0, startPoint y: 0, endPoint x: 324, endPoint y: 144, distance: 354.4
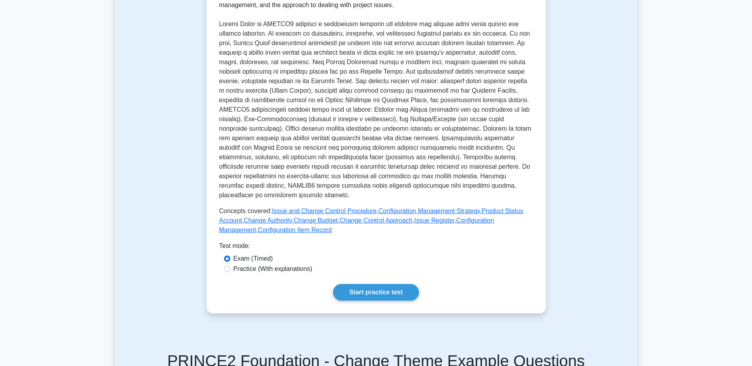
scroll to position [211, 0]
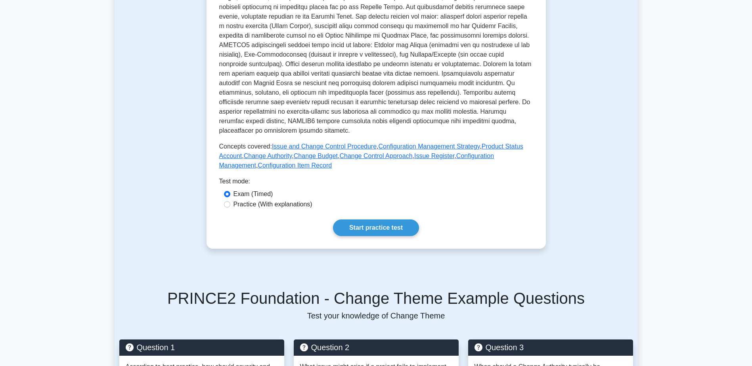
click at [285, 200] on label "Practice (With explanations)" at bounding box center [272, 205] width 79 height 10
click at [230, 201] on input "Practice (With explanations)" at bounding box center [227, 204] width 6 height 6
radio input "true"
click at [371, 220] on link "Start practice test" at bounding box center [376, 228] width 86 height 17
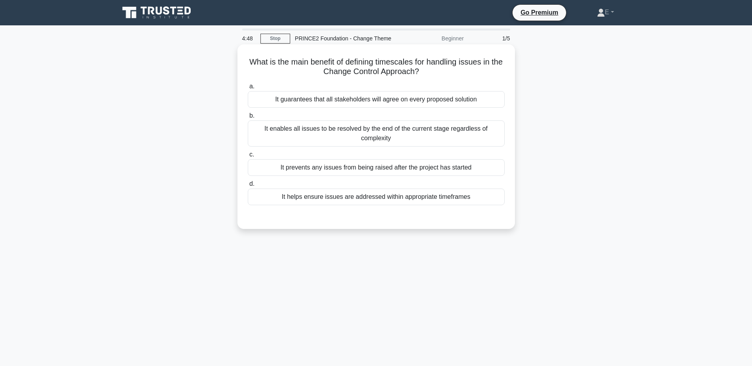
click at [403, 200] on div "It helps ensure issues are addressed within appropriate timeframes" at bounding box center [376, 197] width 257 height 17
click at [248, 187] on input "d. It helps ensure issues are addressed within appropriate timeframes" at bounding box center [248, 183] width 0 height 5
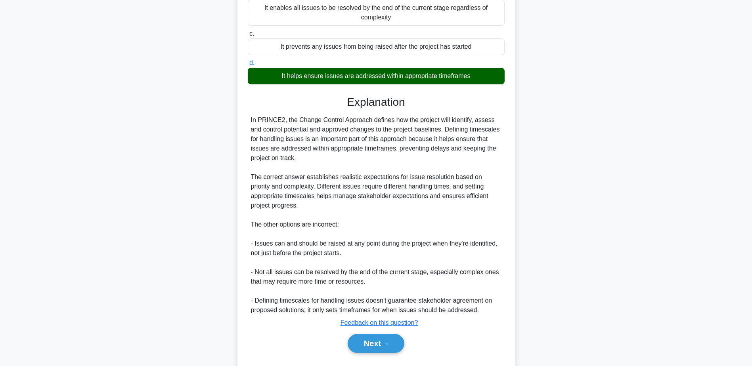
scroll to position [132, 0]
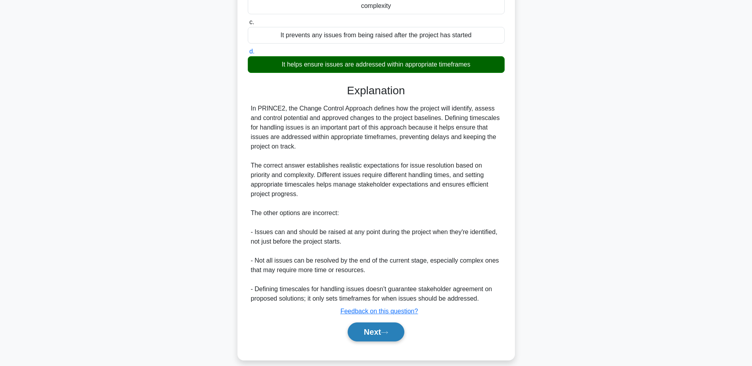
click at [380, 323] on button "Next" at bounding box center [376, 332] width 57 height 19
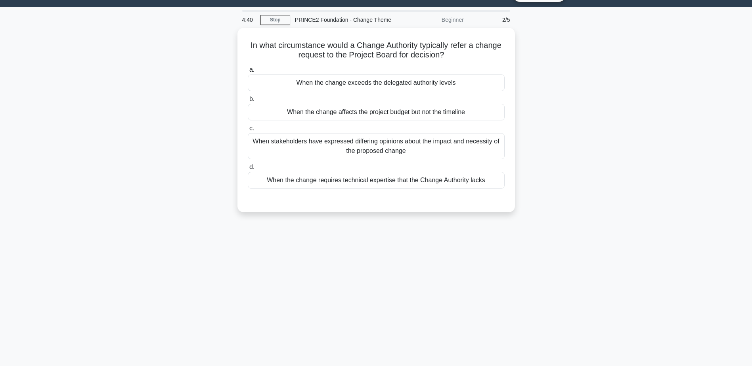
scroll to position [0, 0]
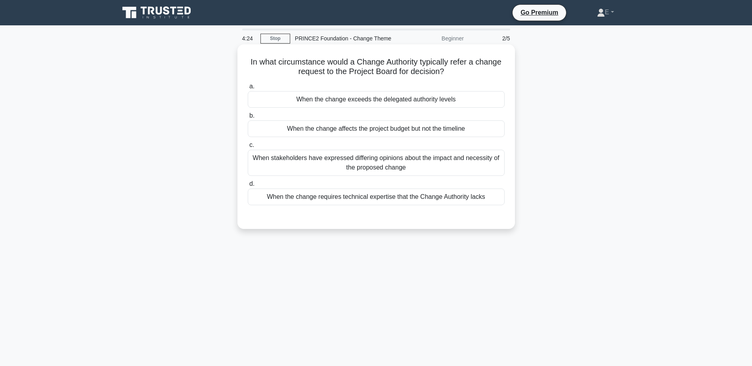
click at [304, 99] on div "When the change exceeds the delegated authority levels" at bounding box center [376, 99] width 257 height 17
click at [248, 89] on input "a. When the change exceeds the delegated authority levels" at bounding box center [248, 86] width 0 height 5
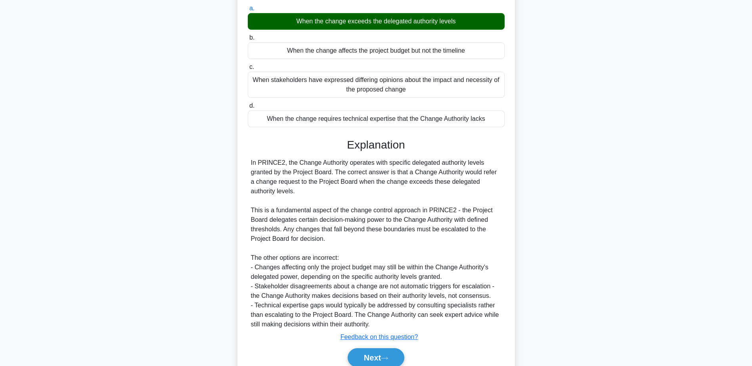
scroll to position [113, 0]
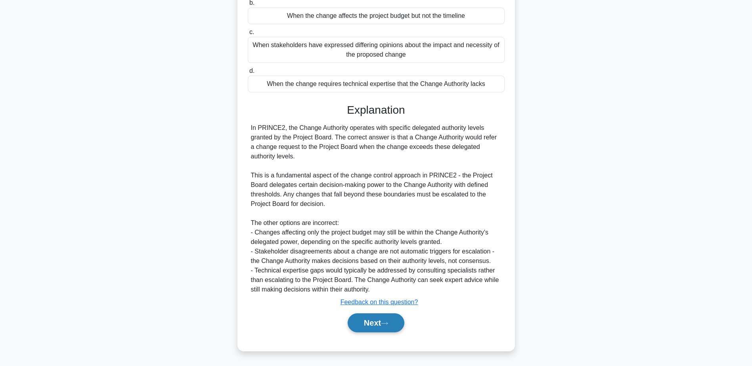
click at [386, 320] on button "Next" at bounding box center [376, 322] width 57 height 19
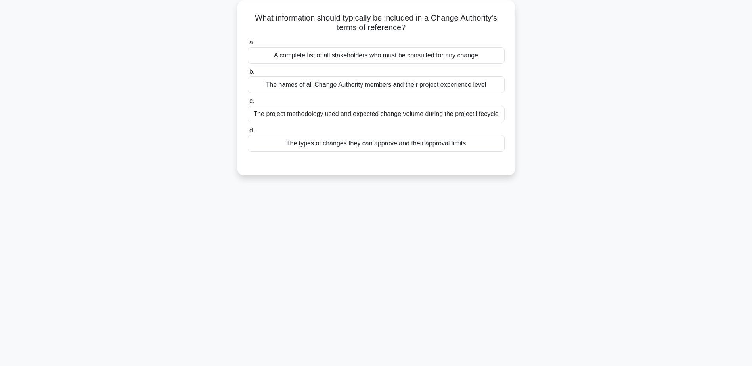
scroll to position [0, 0]
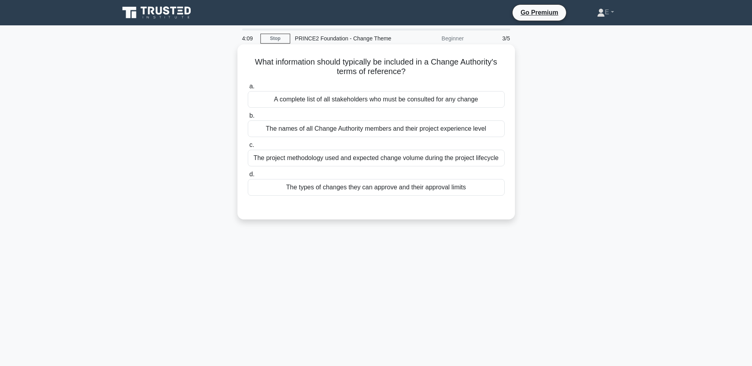
click at [343, 191] on div "The types of changes they can approve and their approval limits" at bounding box center [376, 187] width 257 height 17
click at [248, 177] on input "d. The types of changes they can approve and their approval limits" at bounding box center [248, 174] width 0 height 5
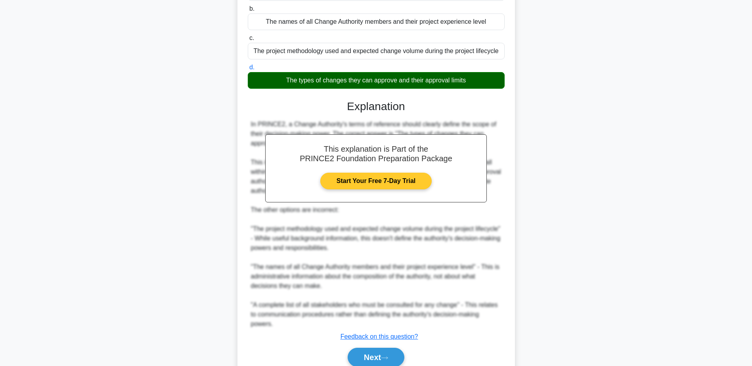
scroll to position [142, 0]
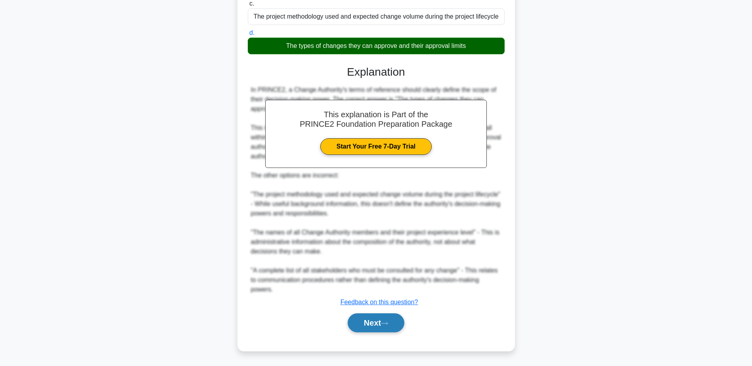
click at [365, 325] on button "Next" at bounding box center [376, 322] width 57 height 19
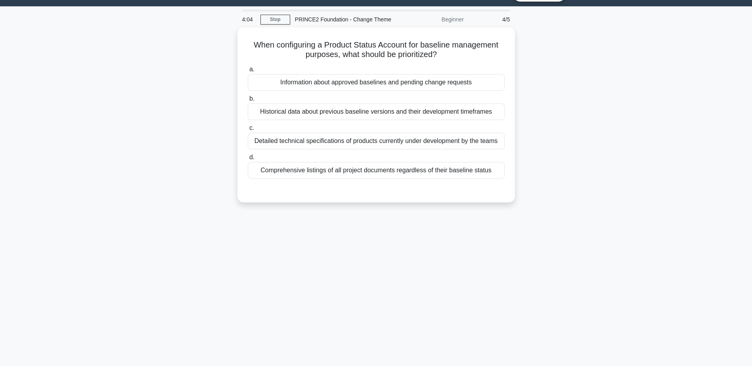
scroll to position [0, 0]
